Goal: Information Seeking & Learning: Find specific fact

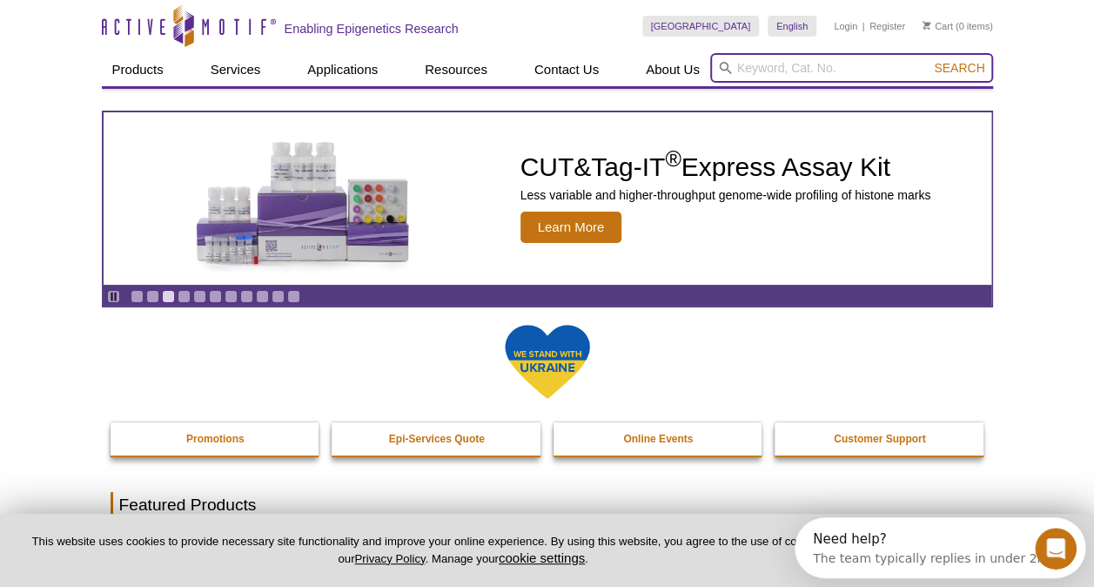
click at [786, 70] on input "search" at bounding box center [851, 68] width 283 height 30
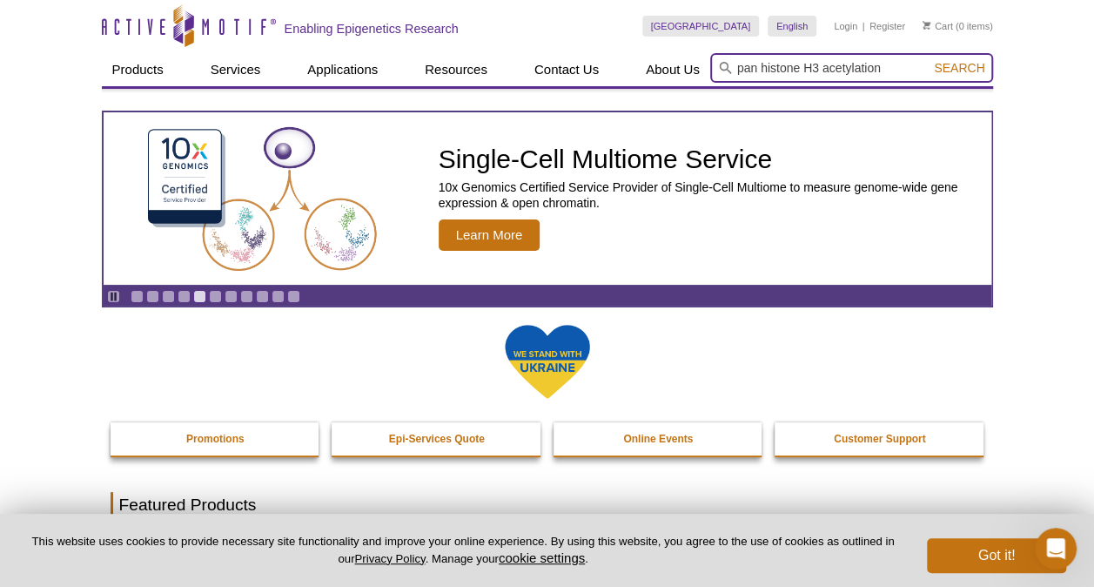
type input "pan histone H3 acetylation"
click at [929, 60] on button "Search" at bounding box center [959, 68] width 61 height 16
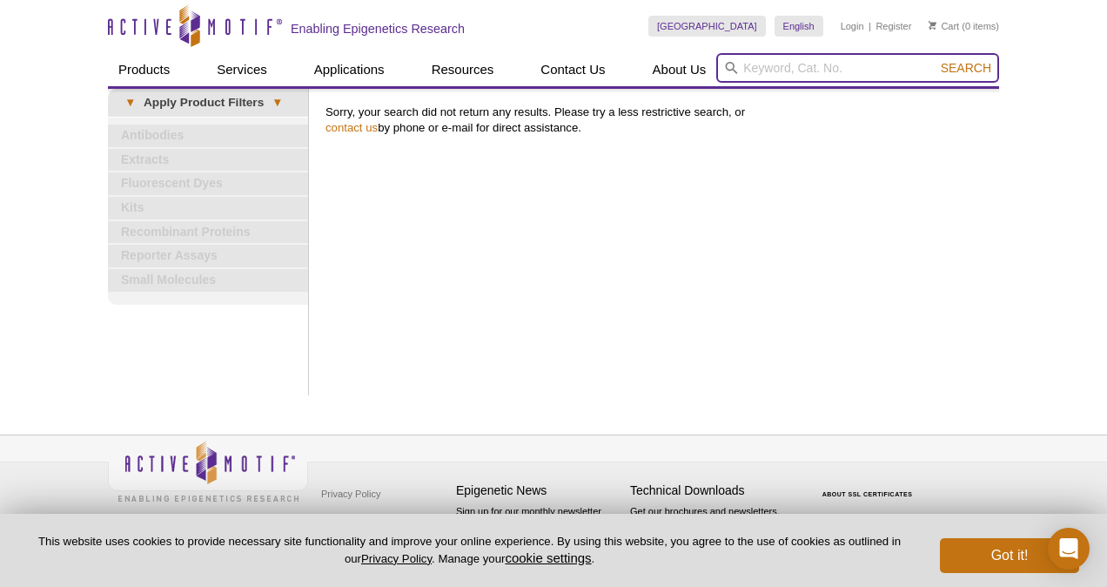
click at [773, 60] on input "search" at bounding box center [857, 68] width 283 height 30
type input "h3 k27 ac"
click at [936, 60] on button "Search" at bounding box center [966, 68] width 61 height 16
click at [763, 66] on input "search" at bounding box center [857, 68] width 283 height 30
type input "h3-k27ac"
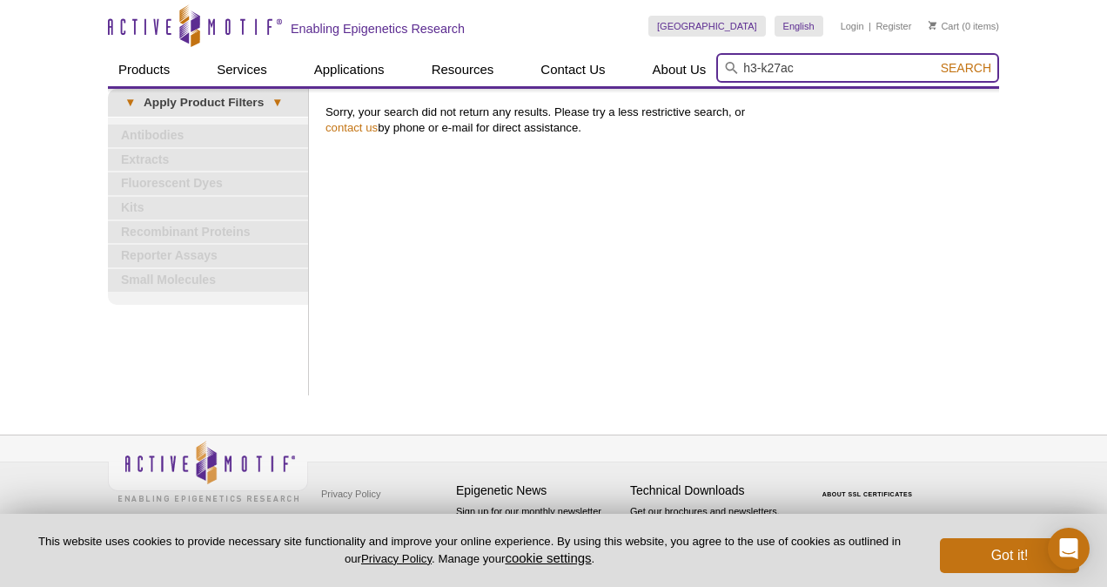
click at [936, 60] on button "Search" at bounding box center [966, 68] width 61 height 16
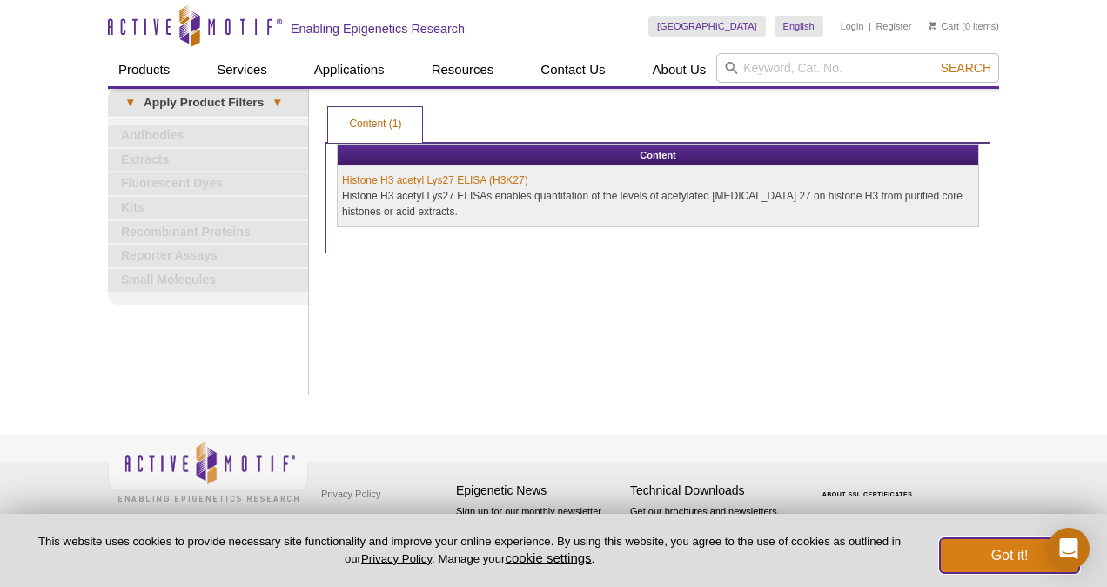
click at [1007, 553] on button "Got it!" at bounding box center [1009, 555] width 139 height 35
